Goal: Transaction & Acquisition: Register for event/course

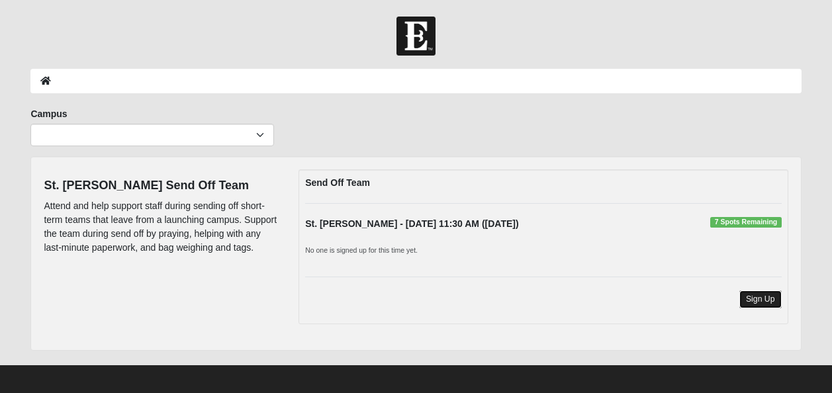
click at [759, 298] on link "Sign Up" at bounding box center [760, 300] width 42 height 18
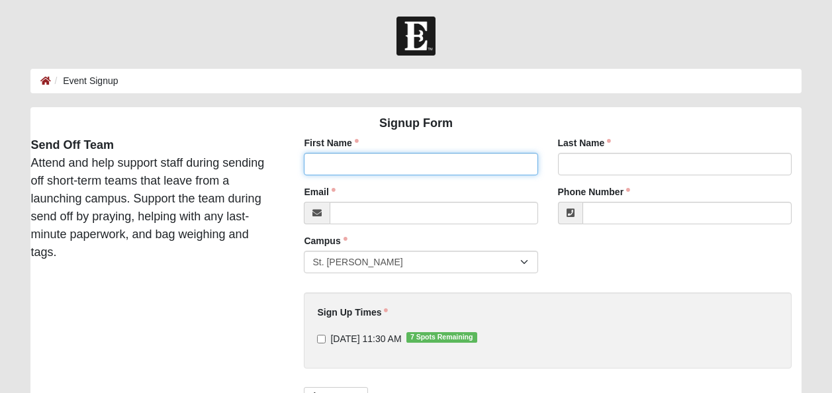
click at [451, 158] on input "First Name" at bounding box center [421, 164] width 234 height 23
type input "[PERSON_NAME]"
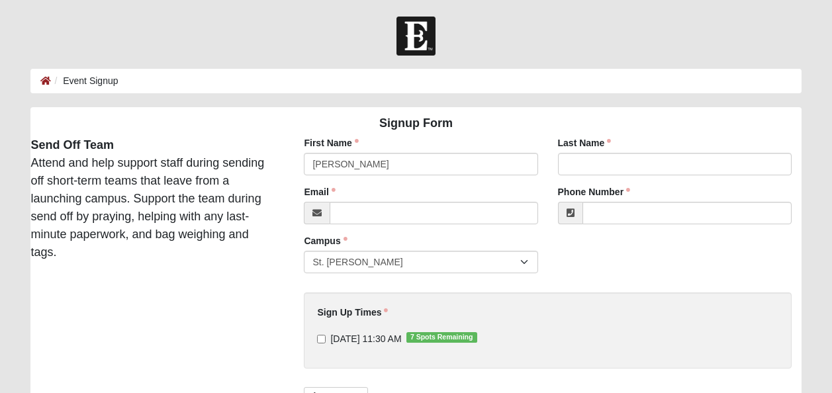
type input "[PERSON_NAME]"
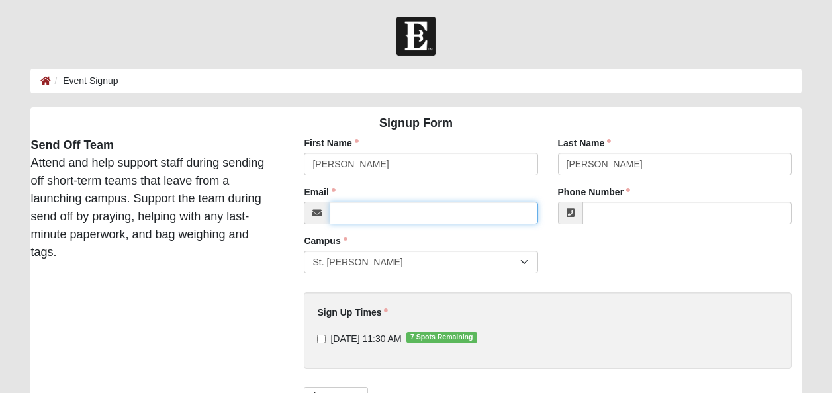
type input "[EMAIL_ADDRESS][DOMAIN_NAME]"
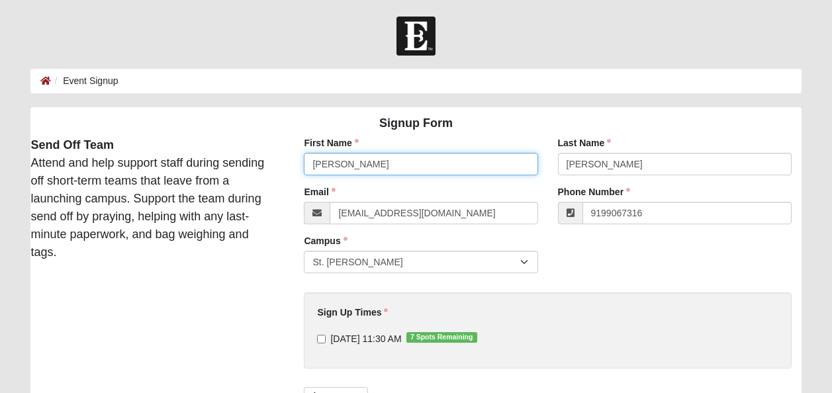
type input "[PHONE_NUMBER]"
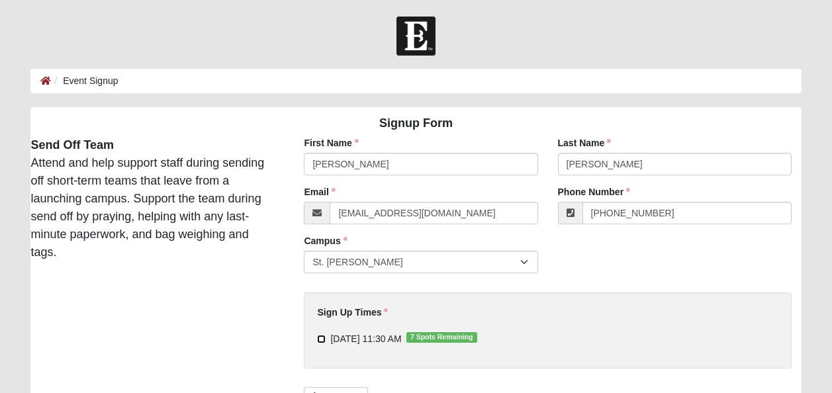
click at [321, 336] on input "[DATE] 11:30 AM 7 Spots Remaining" at bounding box center [321, 339] width 9 height 9
checkbox input "true"
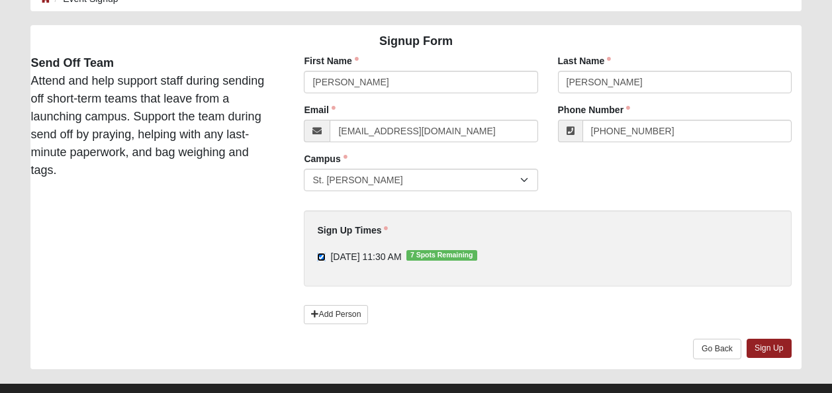
scroll to position [107, 0]
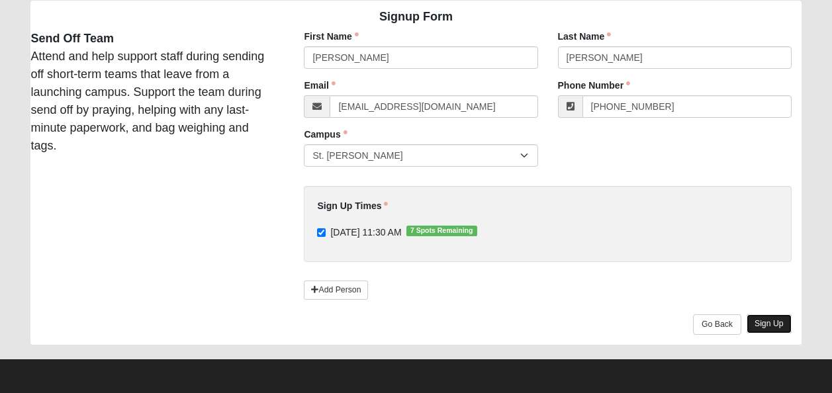
click at [776, 328] on link "Sign Up" at bounding box center [769, 323] width 45 height 19
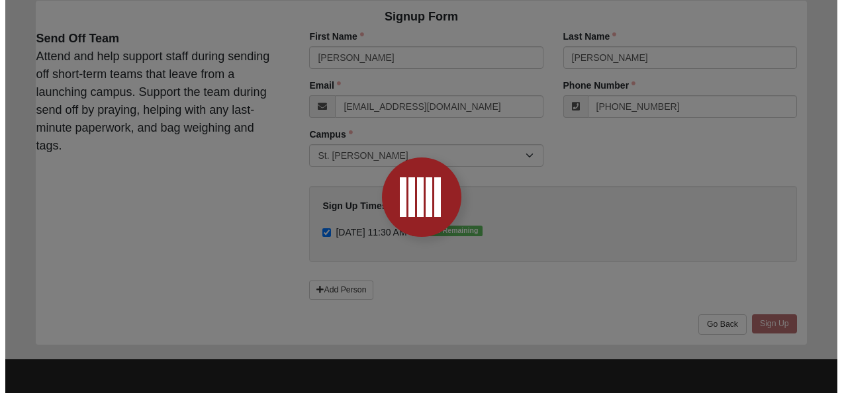
scroll to position [0, 0]
